Goal: Check status: Check status

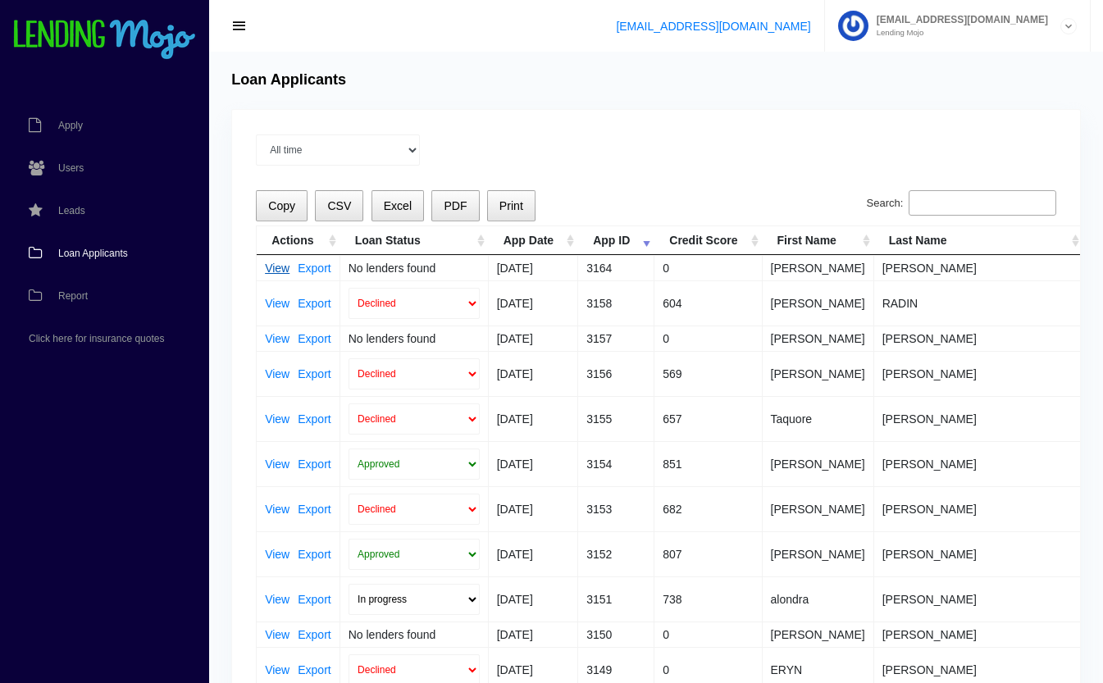
click at [272, 266] on link "View" at bounding box center [277, 267] width 25 height 11
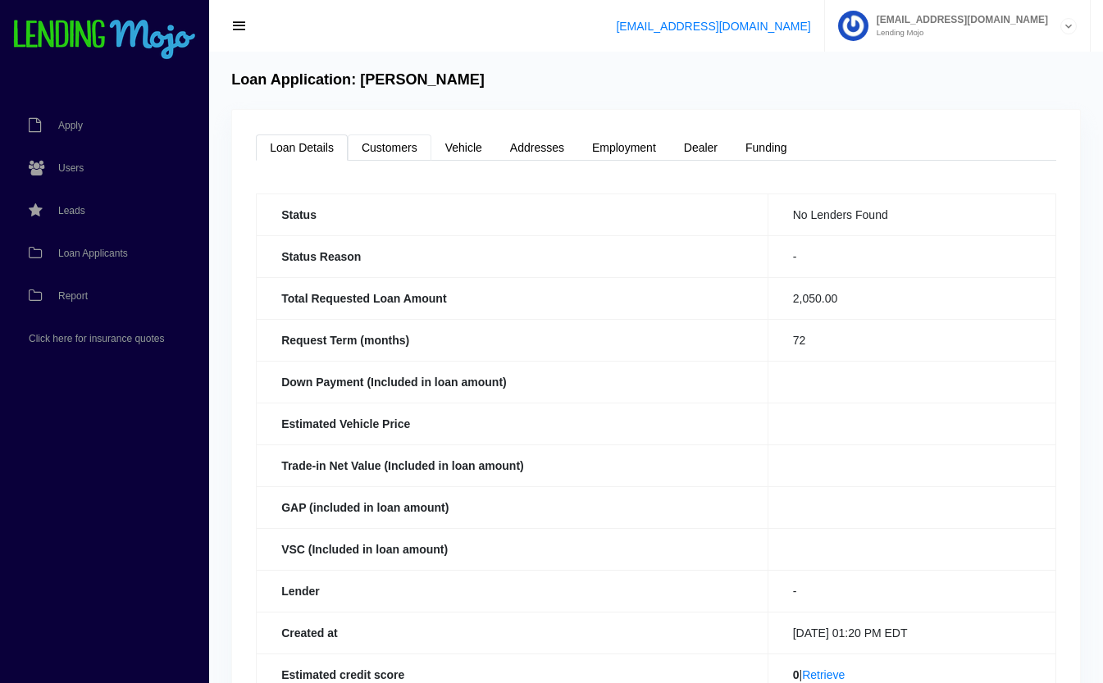
click at [372, 140] on link "Customers" at bounding box center [390, 148] width 84 height 26
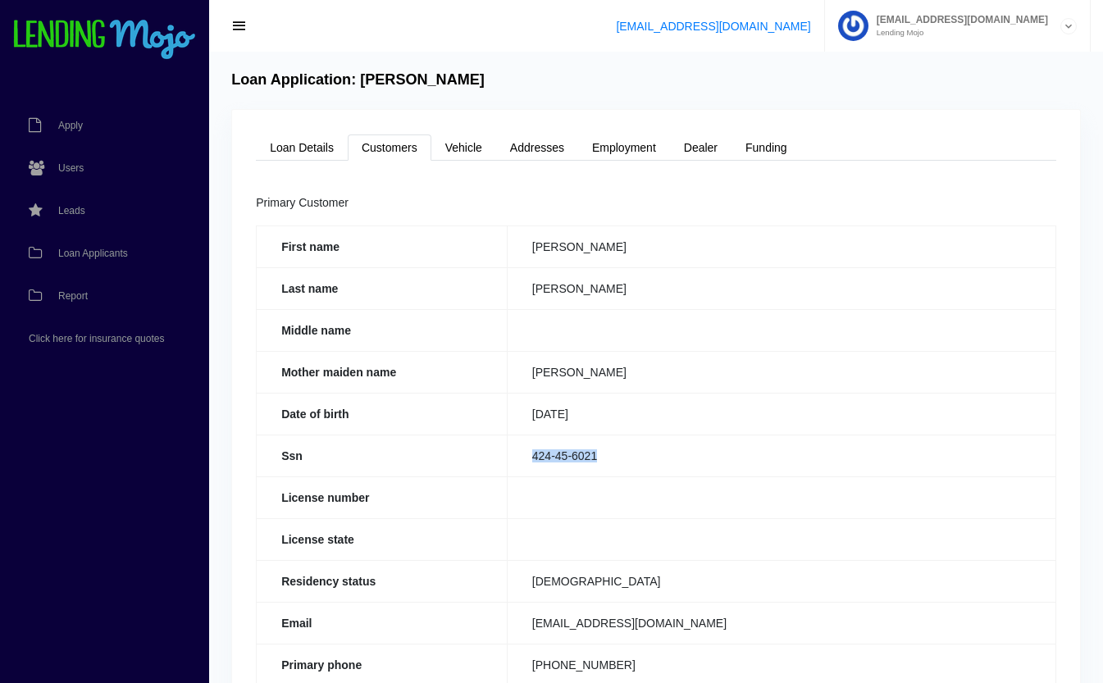
drag, startPoint x: 607, startPoint y: 451, endPoint x: 529, endPoint y: 462, distance: 78.7
click at [529, 462] on td "424-45-6021" at bounding box center [781, 456] width 549 height 42
copy td "424-45-6021"
click at [489, 458] on th "Ssn" at bounding box center [382, 456] width 251 height 42
click at [321, 155] on link "Loan Details" at bounding box center [302, 148] width 92 height 26
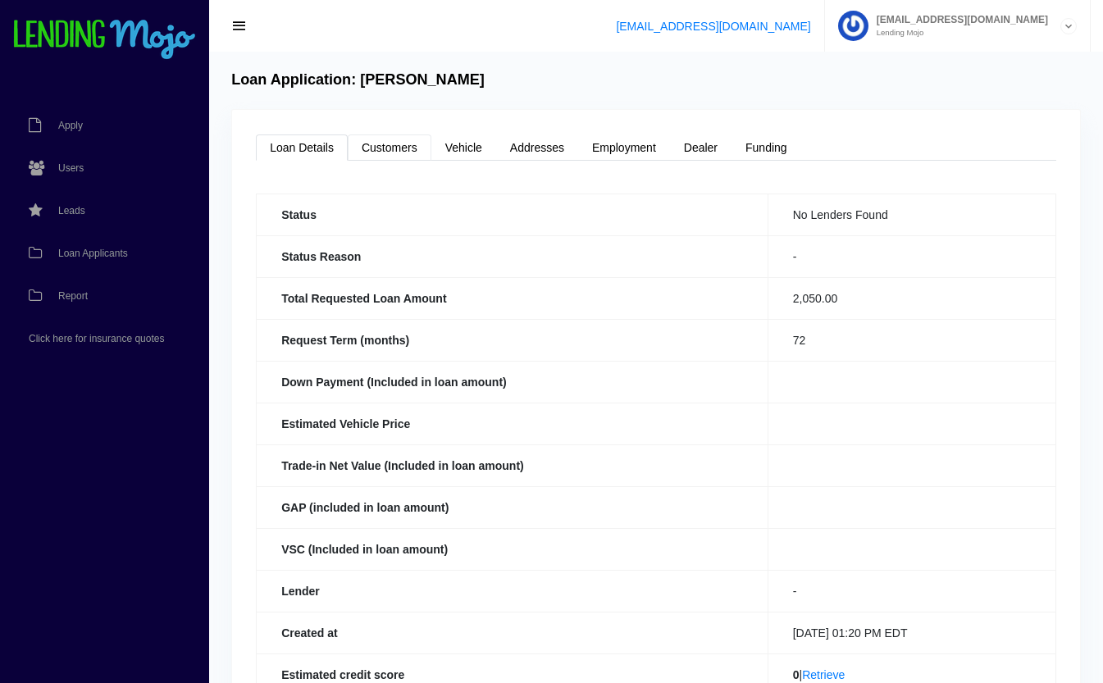
click at [400, 149] on link "Customers" at bounding box center [390, 148] width 84 height 26
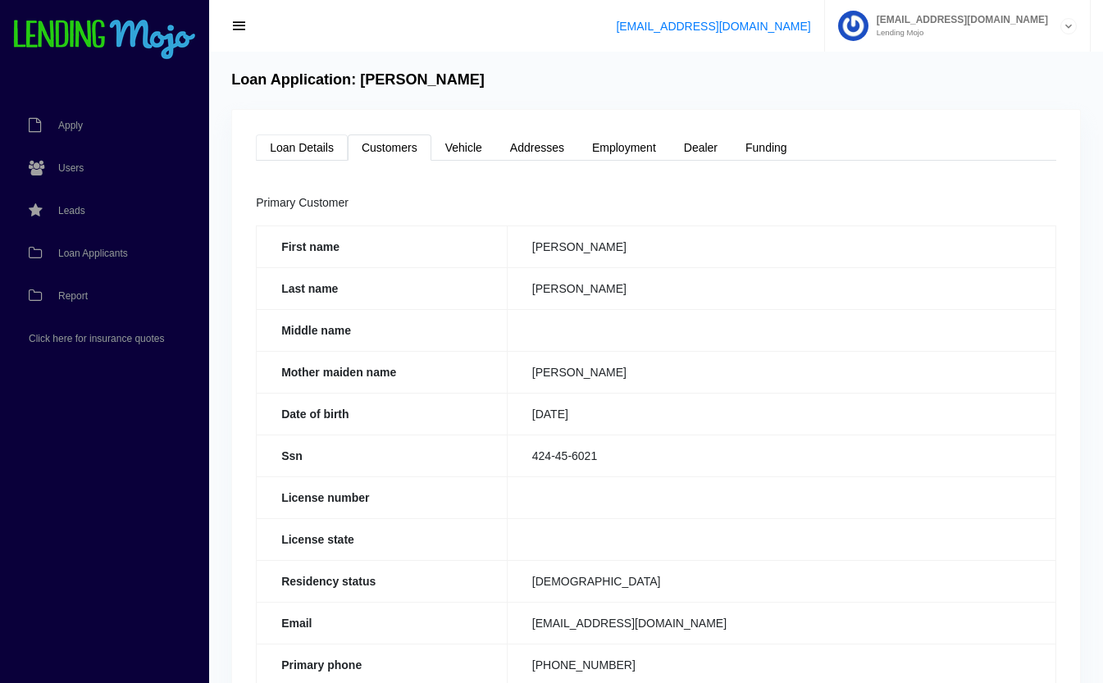
click at [304, 155] on link "Loan Details" at bounding box center [302, 148] width 92 height 26
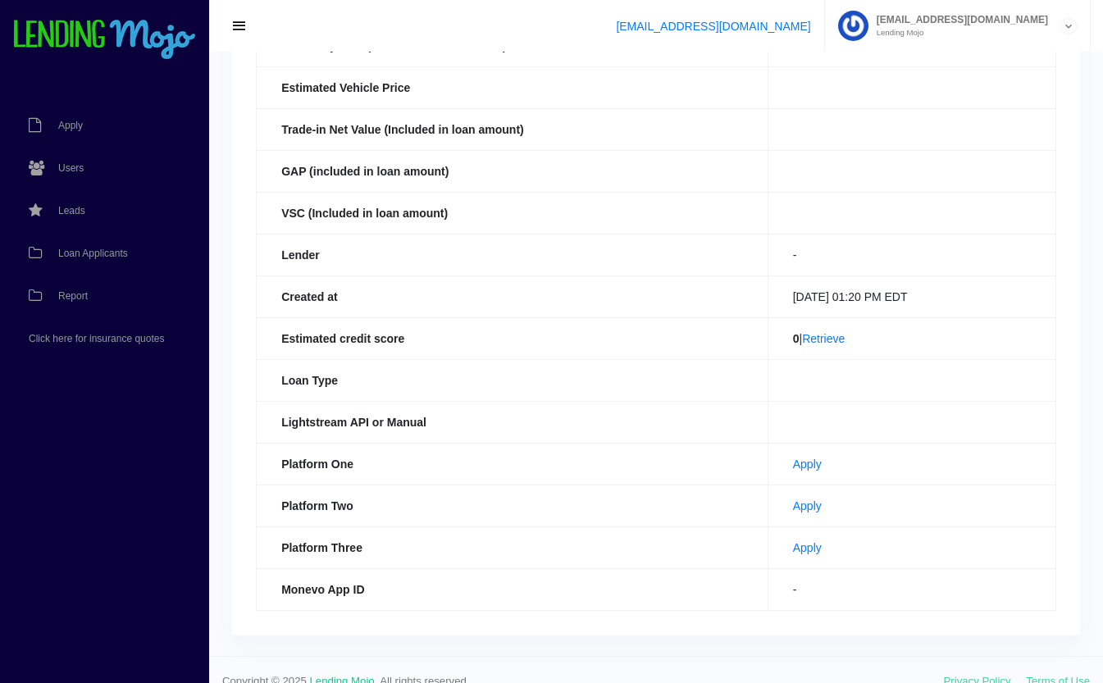
scroll to position [358, 0]
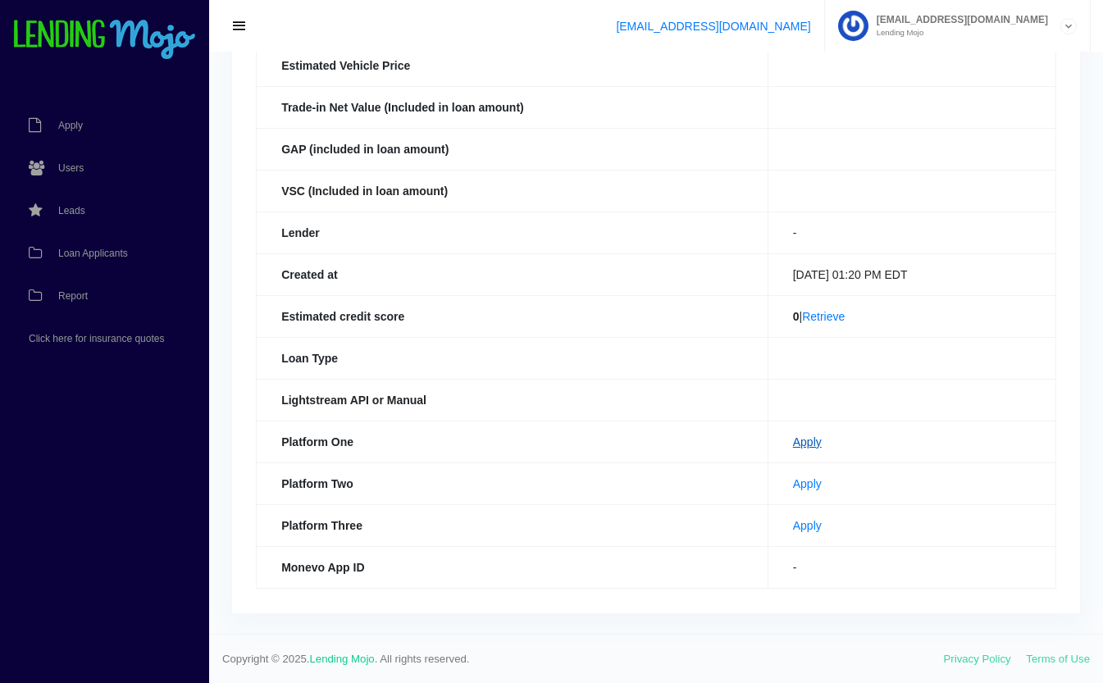
click at [795, 439] on link "Apply" at bounding box center [807, 442] width 29 height 13
click at [793, 479] on link "Apply" at bounding box center [807, 483] width 29 height 13
click at [90, 247] on link "Loan Applicants" at bounding box center [96, 253] width 193 height 43
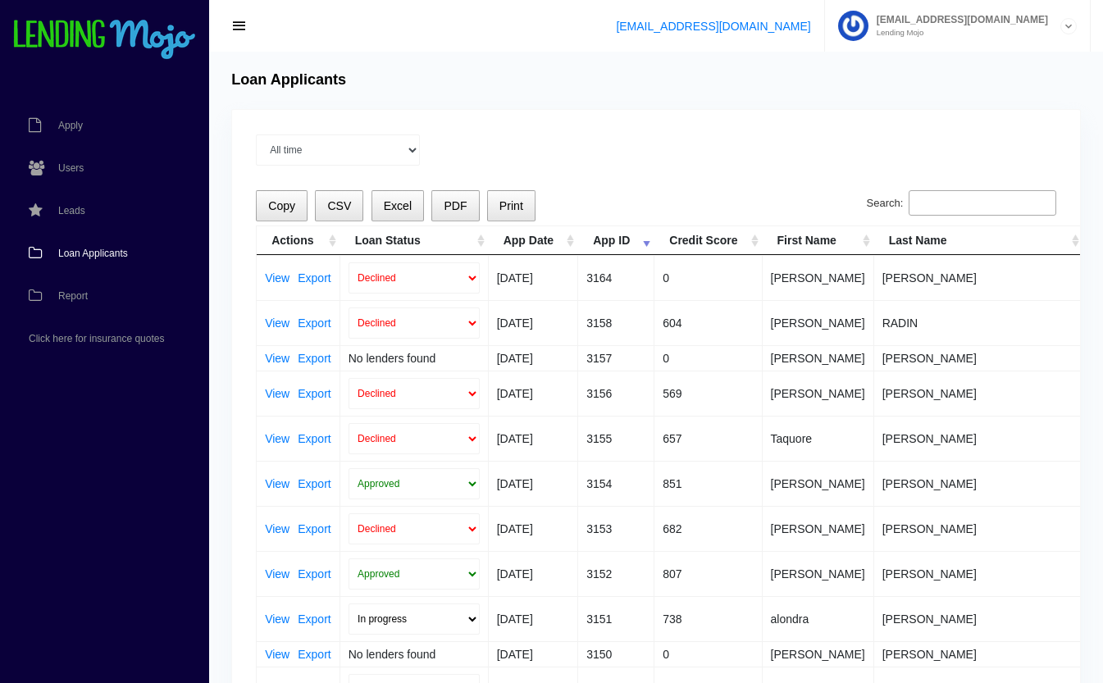
click at [994, 203] on input "Search:" at bounding box center [983, 203] width 148 height 26
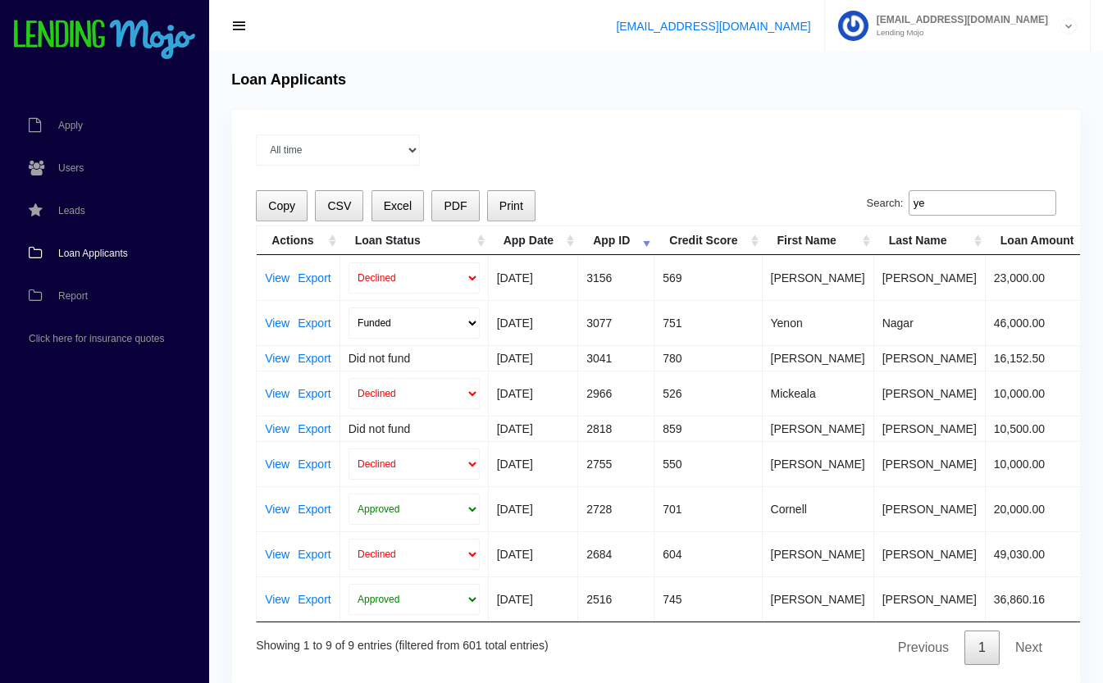
type input "y"
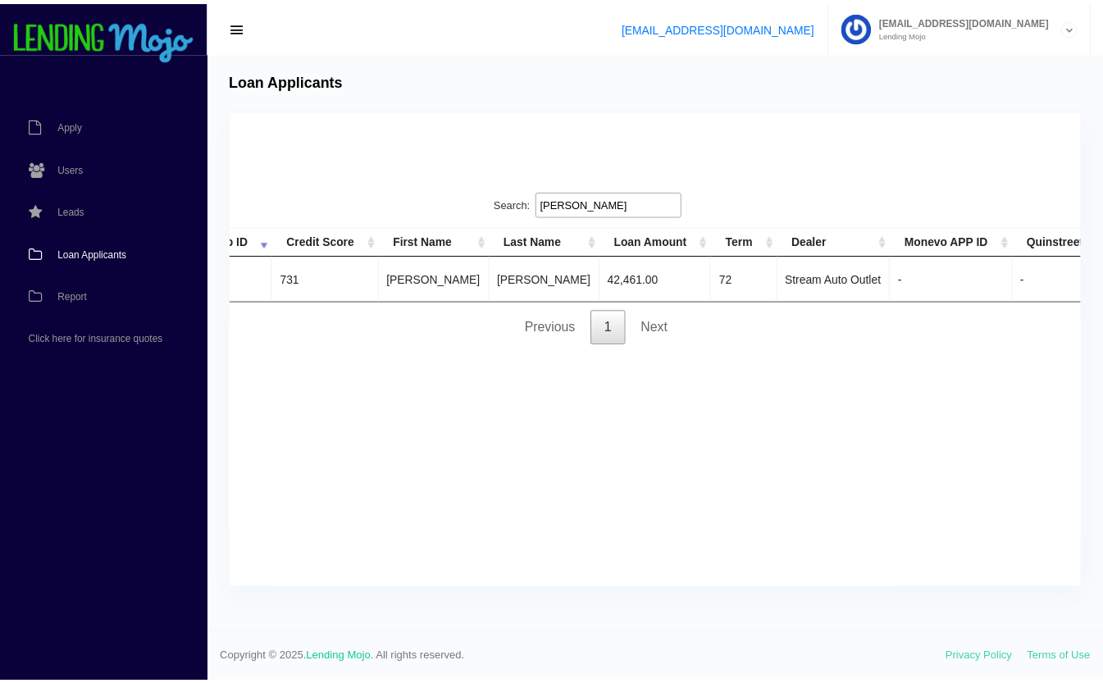
scroll to position [0, 383]
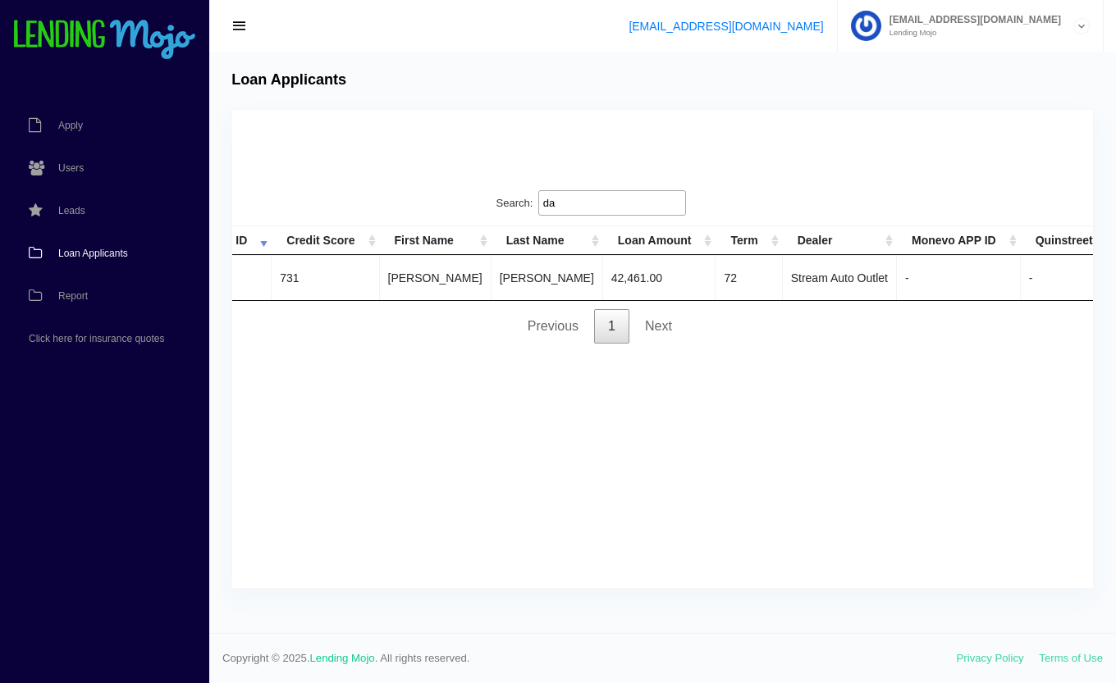
type input "d"
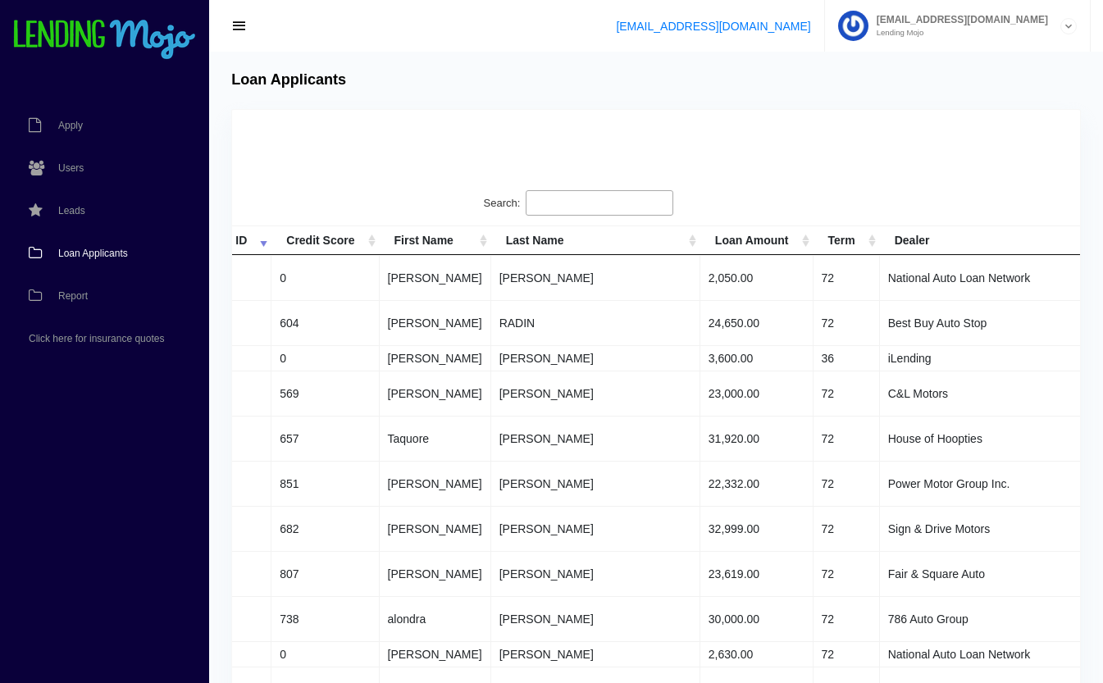
scroll to position [0, 0]
